Goal: Information Seeking & Learning: Learn about a topic

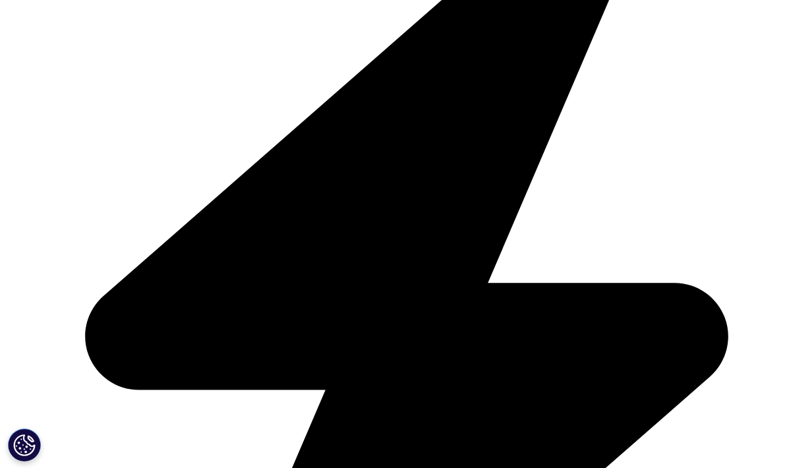
scroll to position [415, 0]
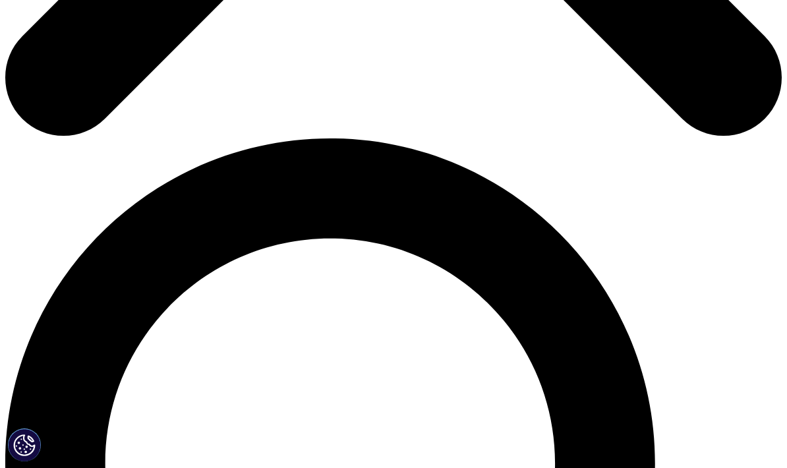
scroll to position [659, 0]
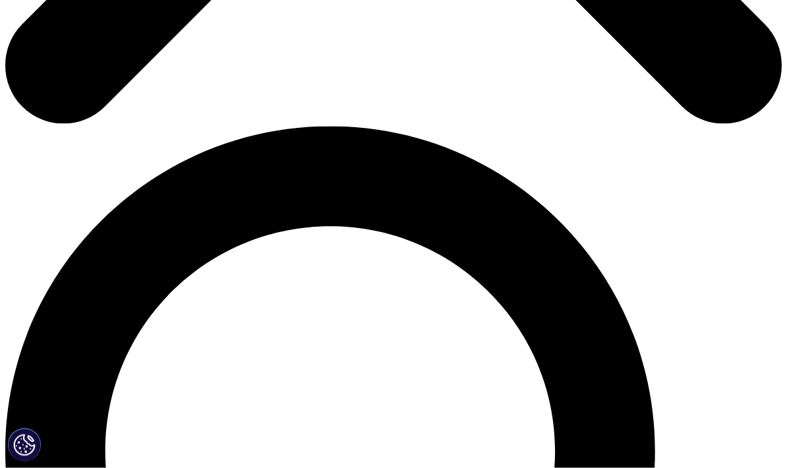
scroll to position [710, 0]
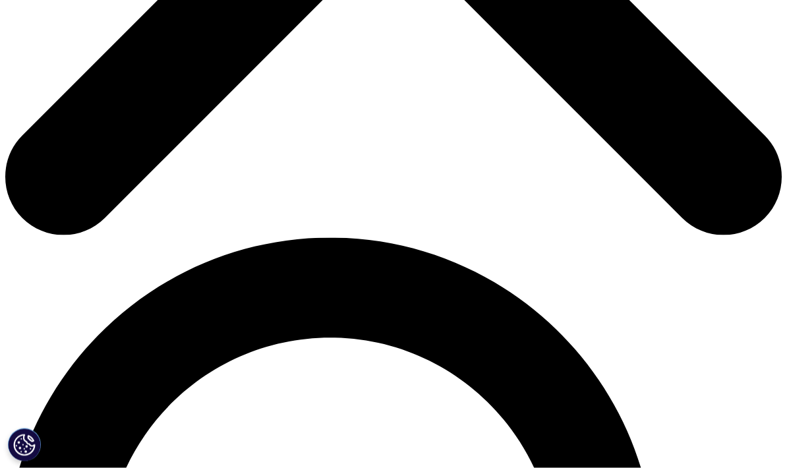
scroll to position [553, 0]
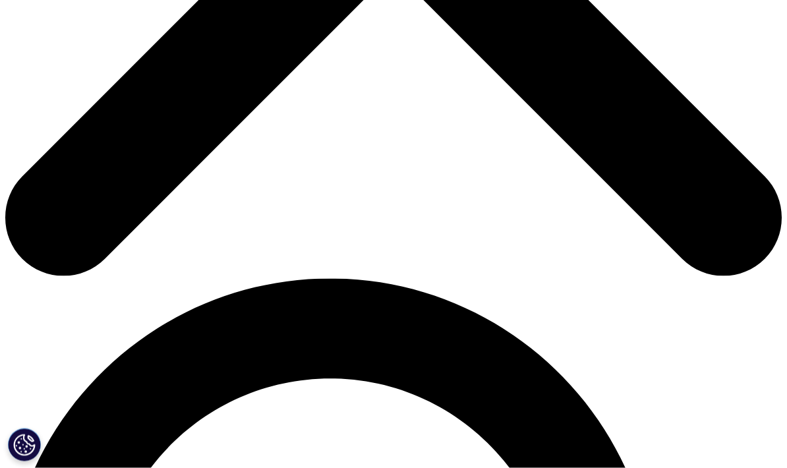
scroll to position [536, 0]
